Goal: Task Accomplishment & Management: Use online tool/utility

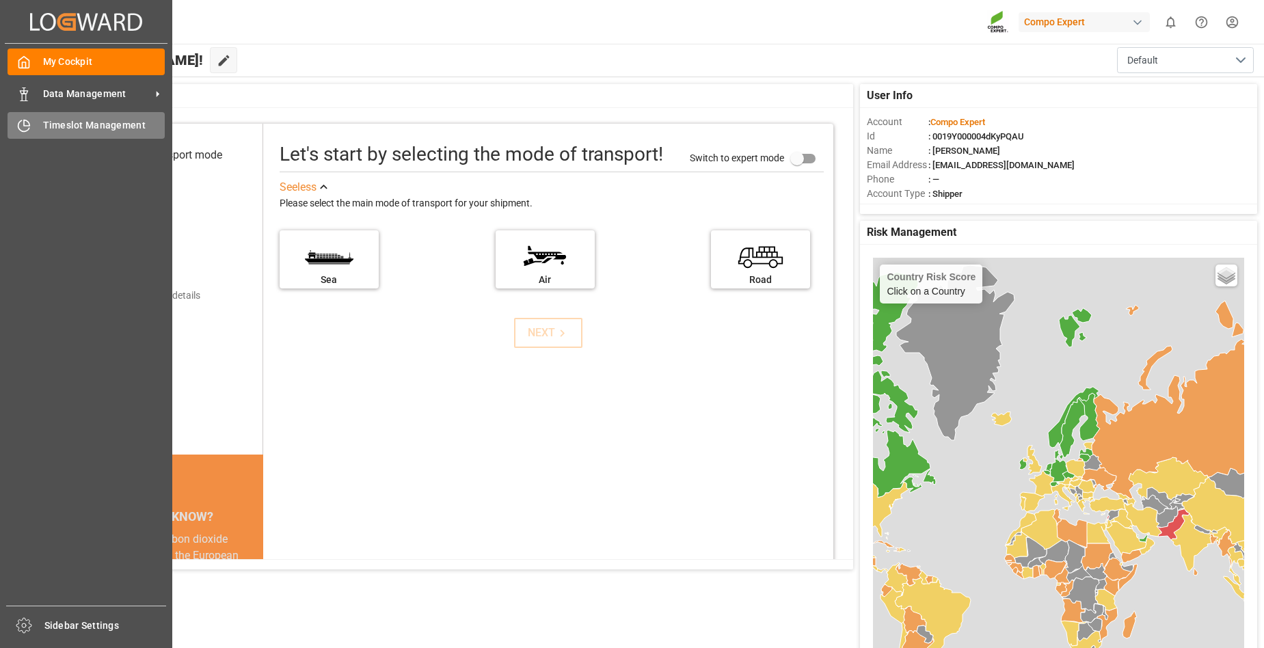
click at [52, 126] on span "Timeslot Management" at bounding box center [104, 125] width 122 height 14
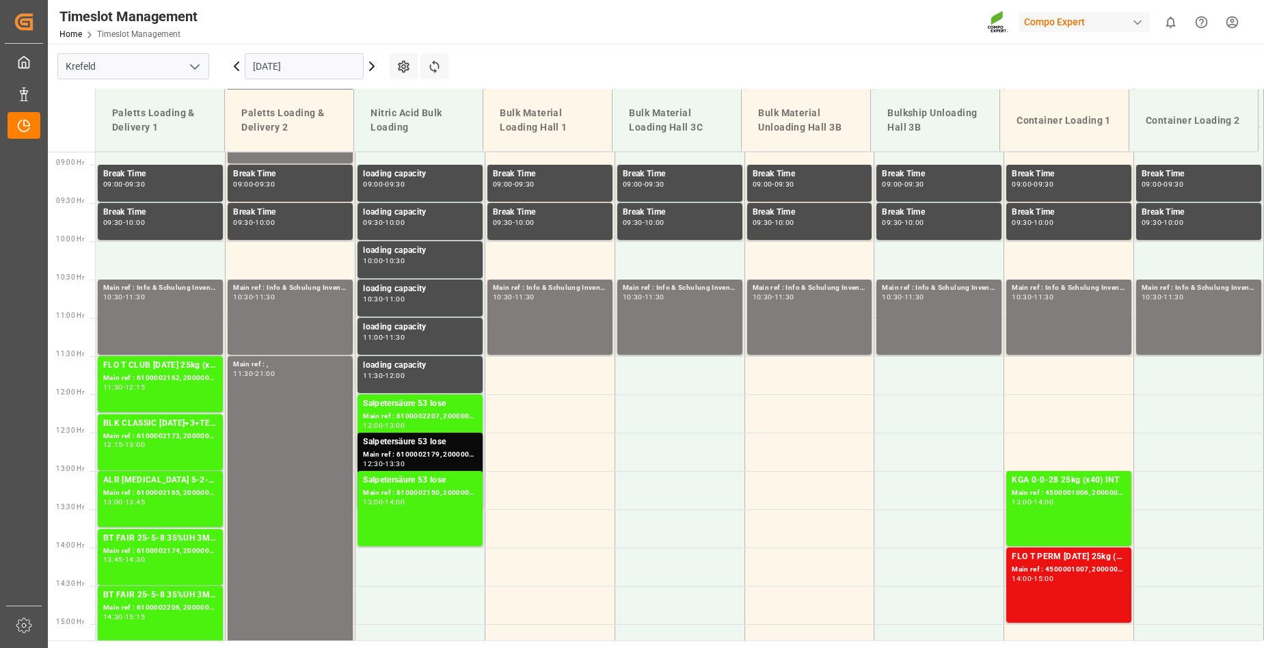
scroll to position [662, 0]
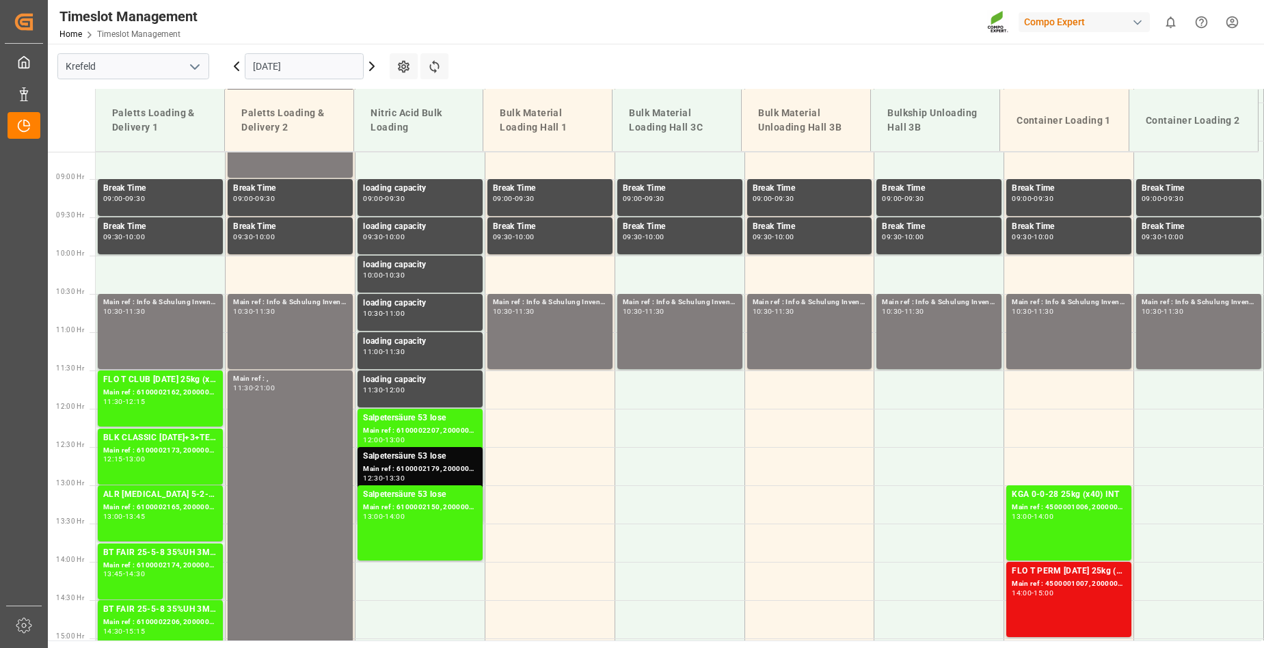
click at [371, 66] on icon at bounding box center [372, 66] width 16 height 16
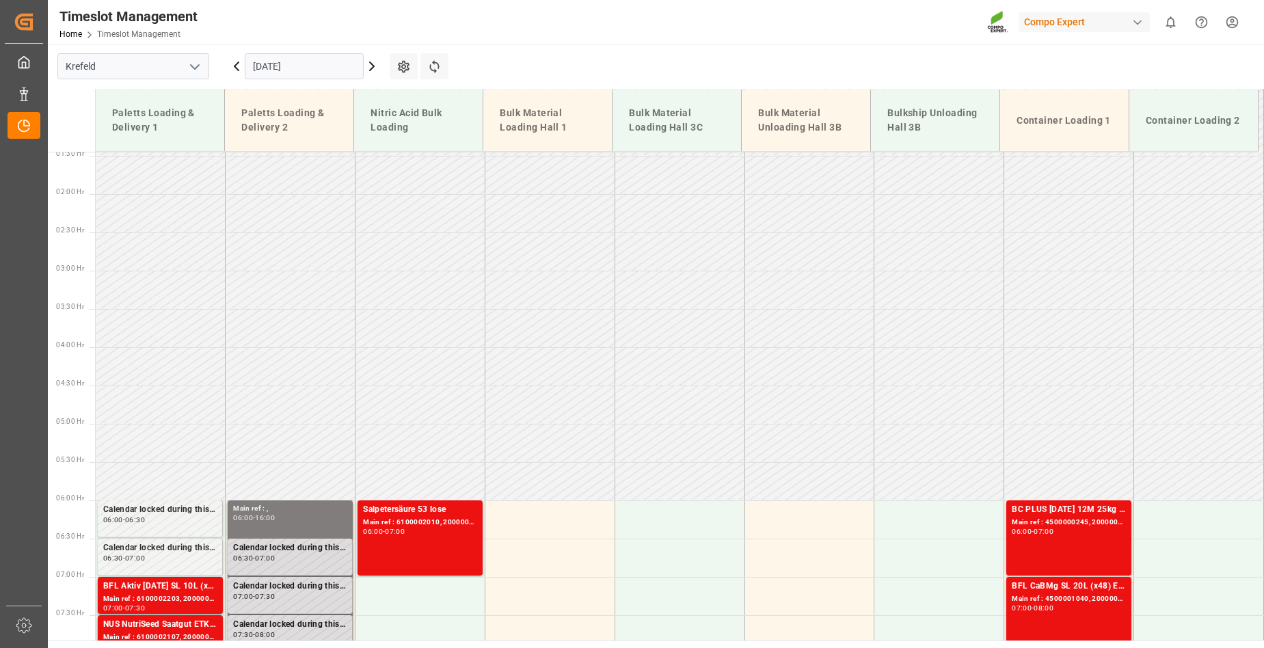
scroll to position [0, 0]
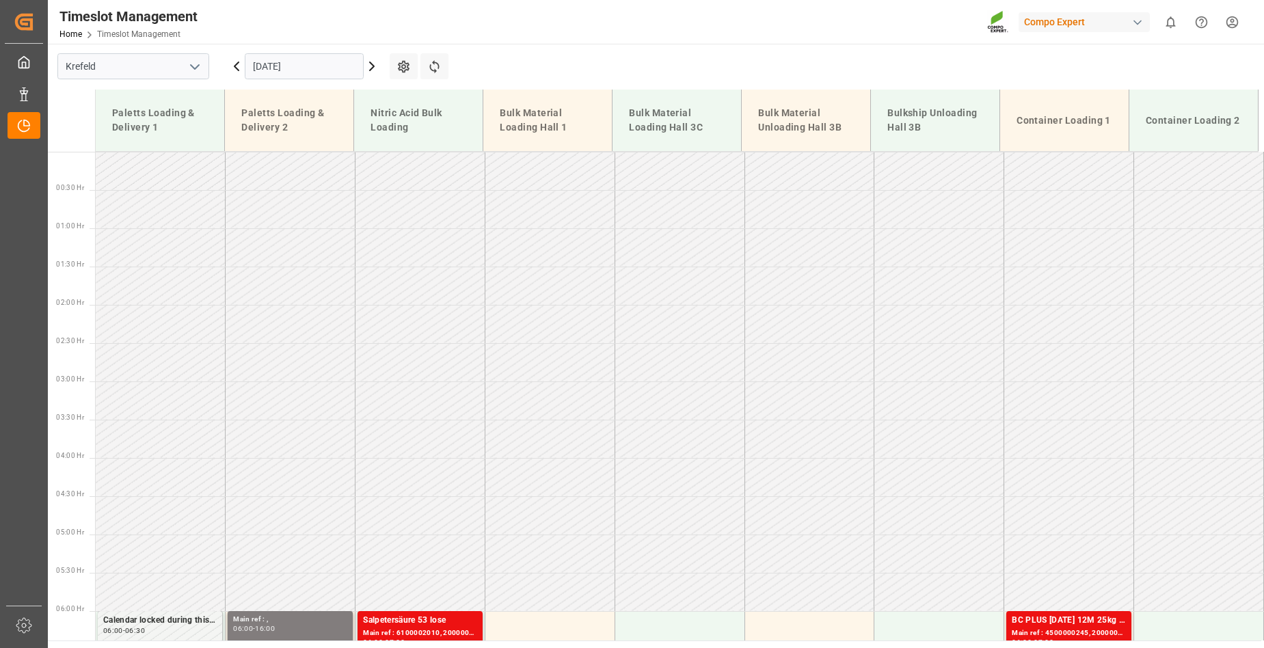
click at [373, 65] on icon at bounding box center [372, 66] width 4 height 8
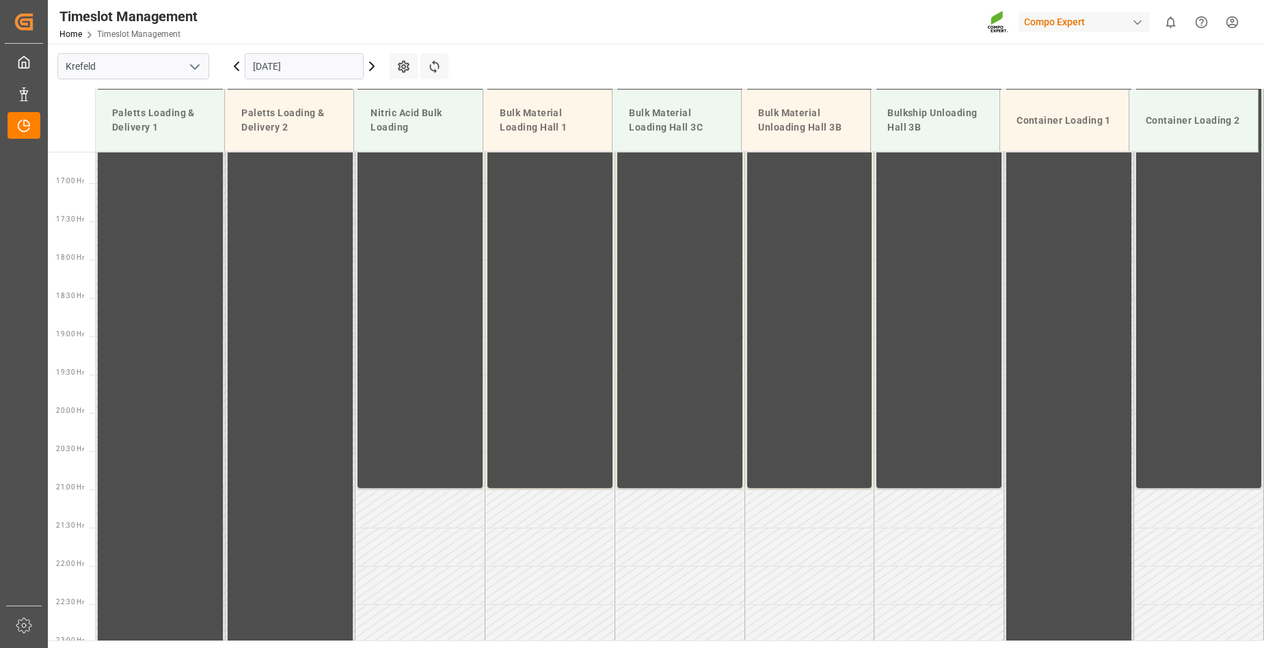
scroll to position [1346, 0]
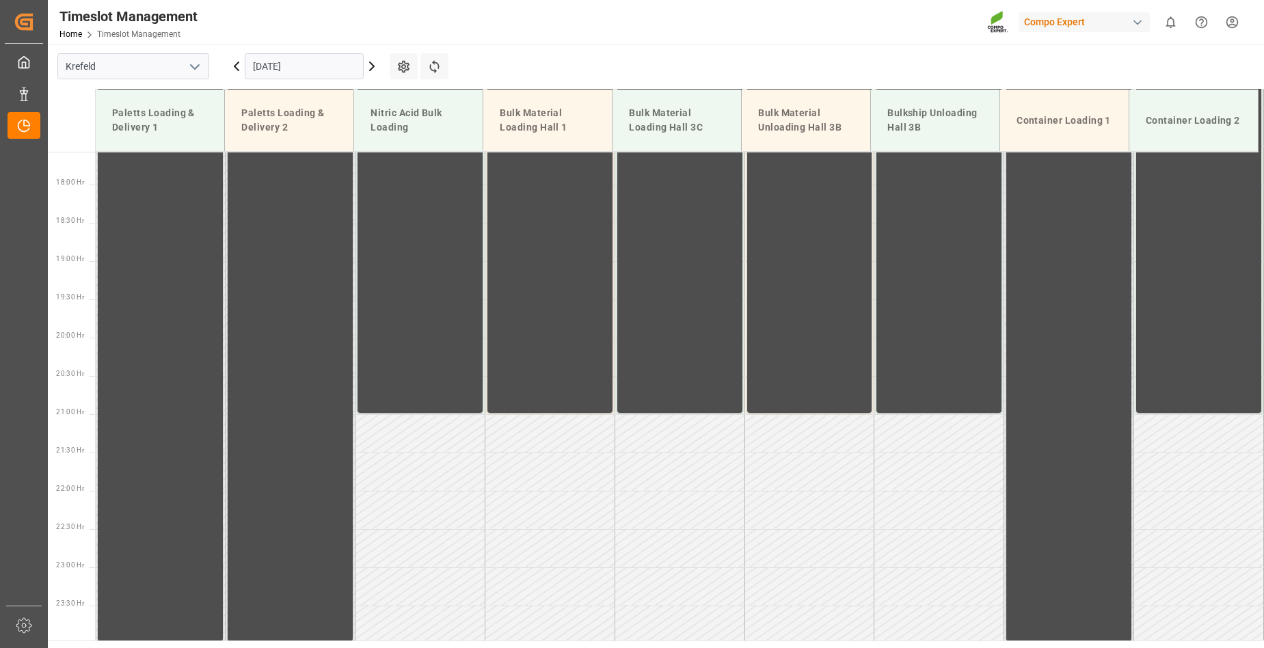
click at [235, 67] on icon at bounding box center [237, 66] width 4 height 8
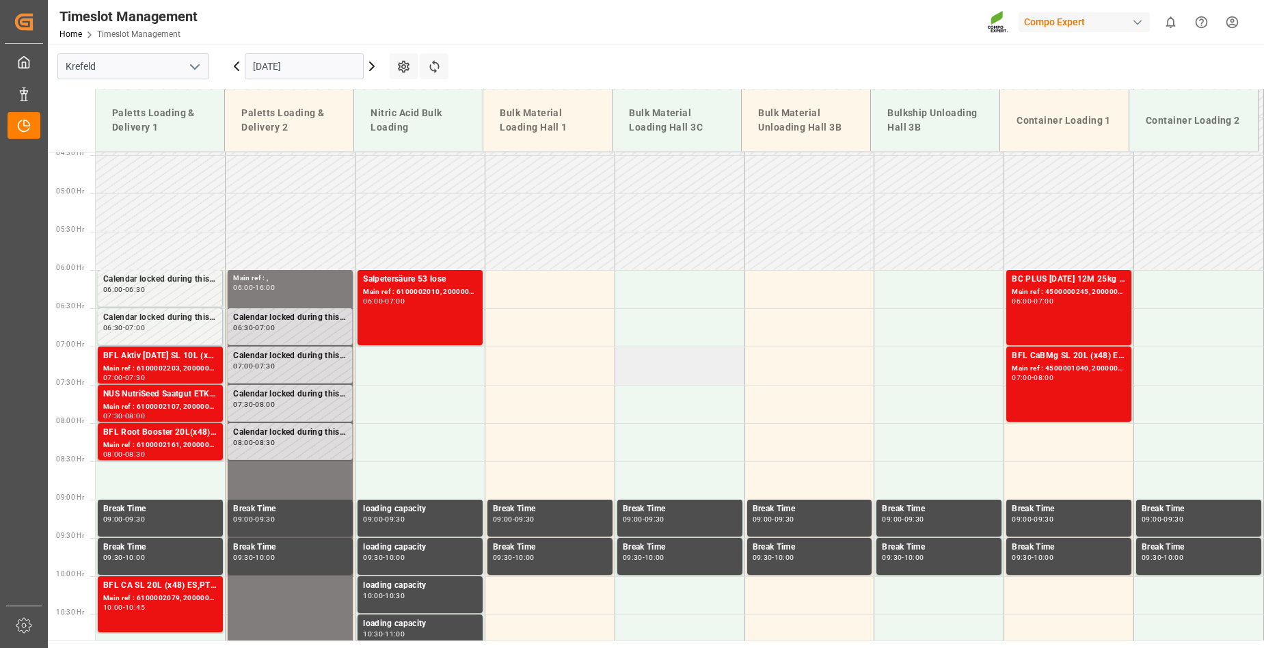
scroll to position [320, 0]
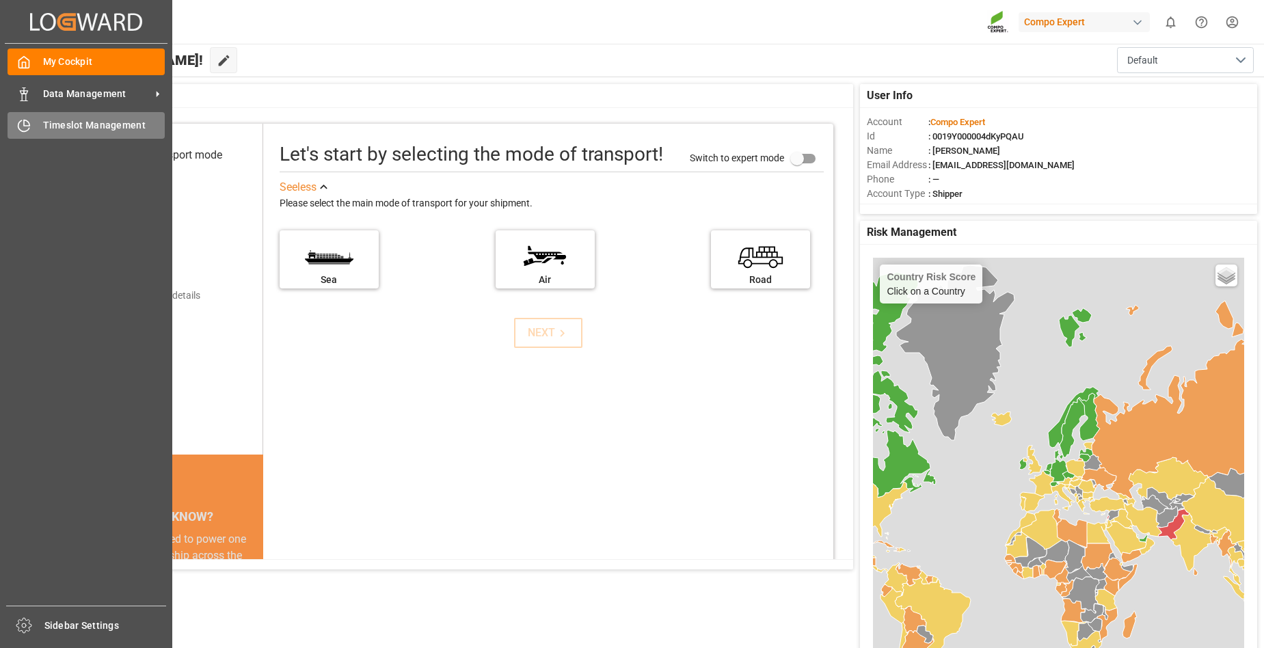
click at [59, 130] on span "Timeslot Management" at bounding box center [104, 125] width 122 height 14
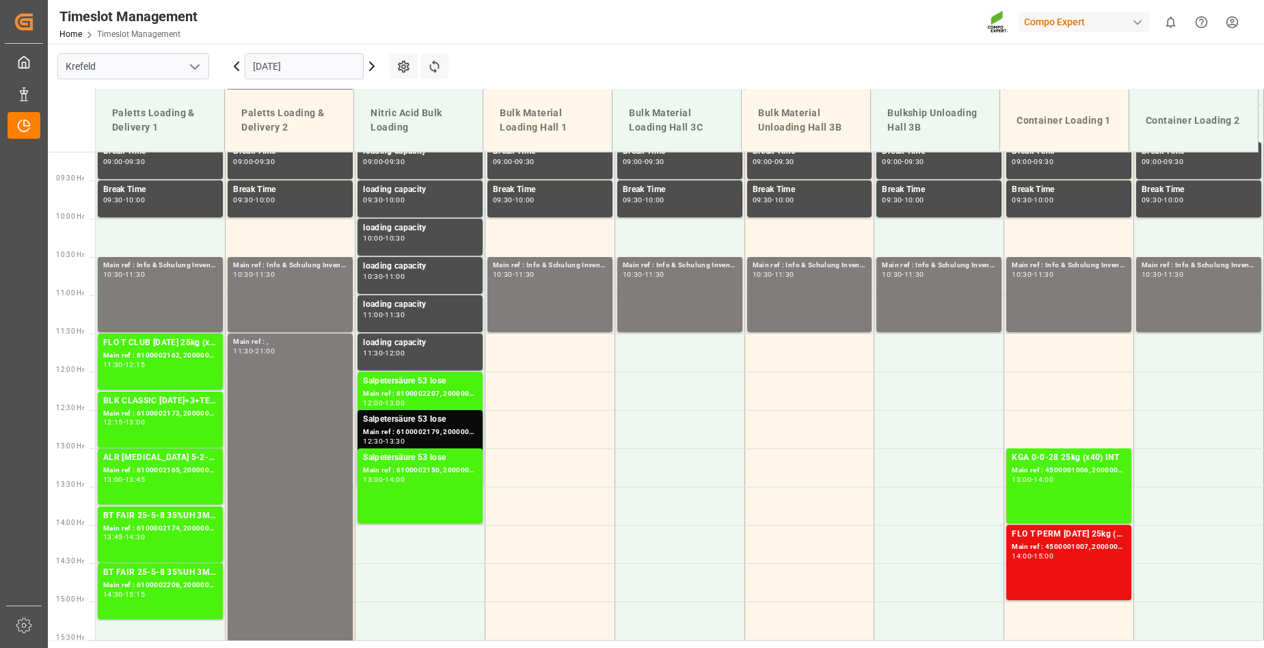
scroll to position [594, 0]
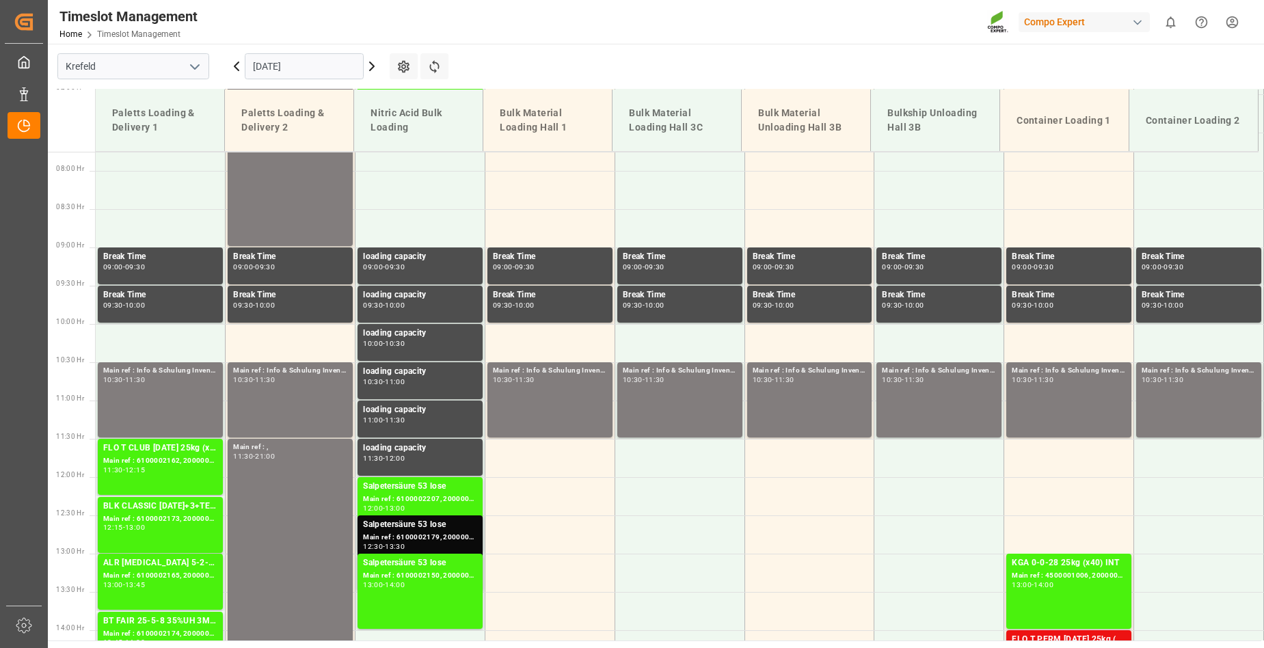
click at [371, 68] on icon at bounding box center [372, 66] width 4 height 8
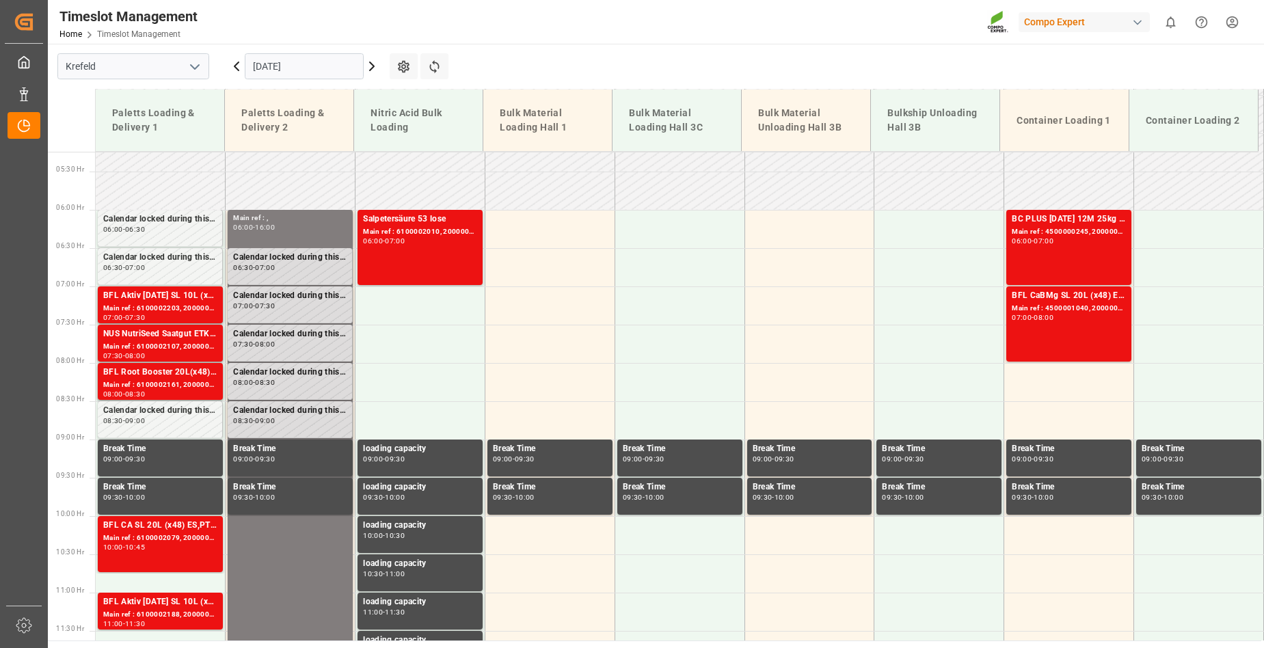
scroll to position [388, 0]
